Goal: Task Accomplishment & Management: Manage account settings

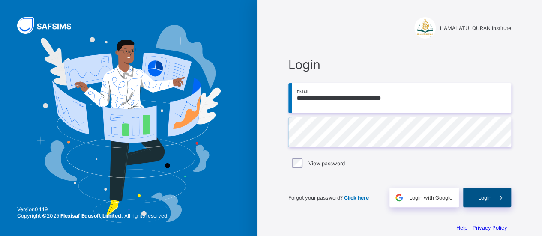
click at [499, 200] on icon at bounding box center [500, 198] width 9 height 8
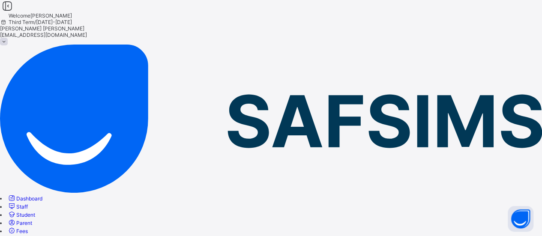
click at [8, 38] on span at bounding box center [4, 42] width 8 height 8
click at [28, 203] on link "Staff" at bounding box center [17, 206] width 21 height 6
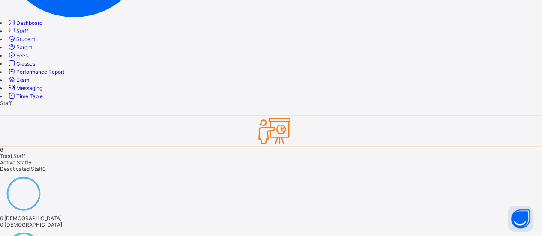
scroll to position [185, 0]
